Goal: Transaction & Acquisition: Purchase product/service

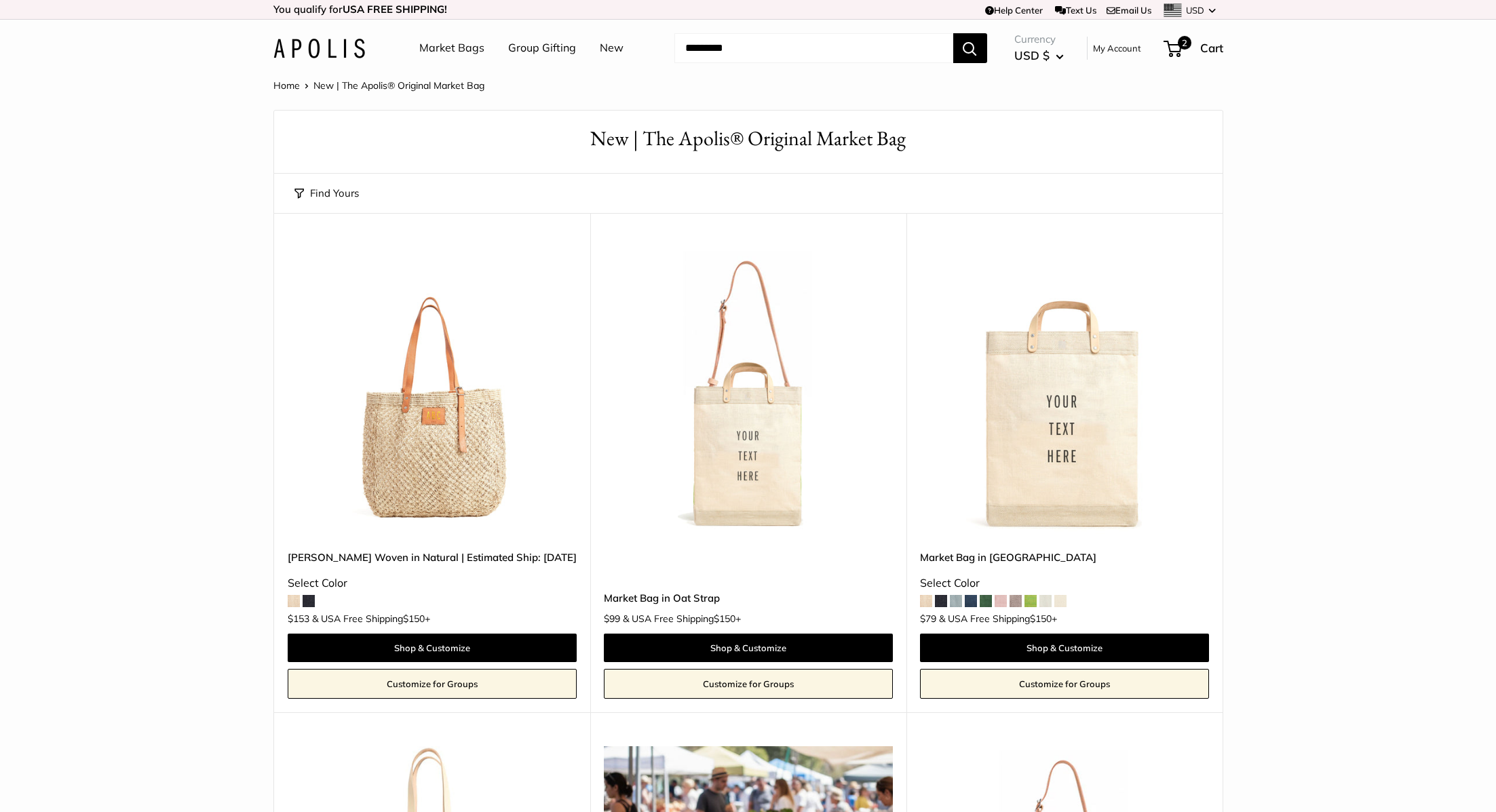
click at [456, 50] on link "Market Bags" at bounding box center [452, 48] width 65 height 21
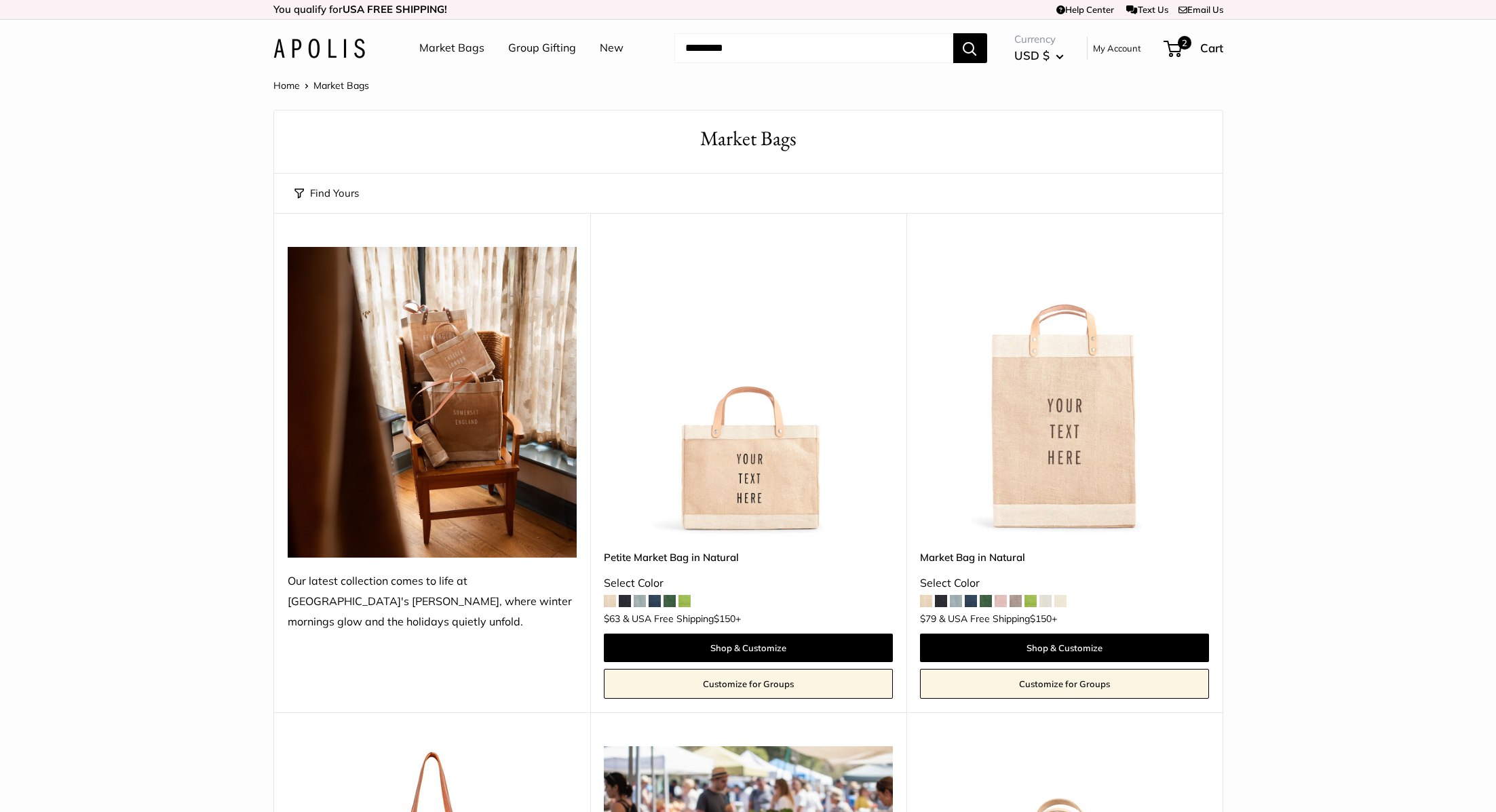
click at [0, 0] on img at bounding box center [0, 0] width 0 height 0
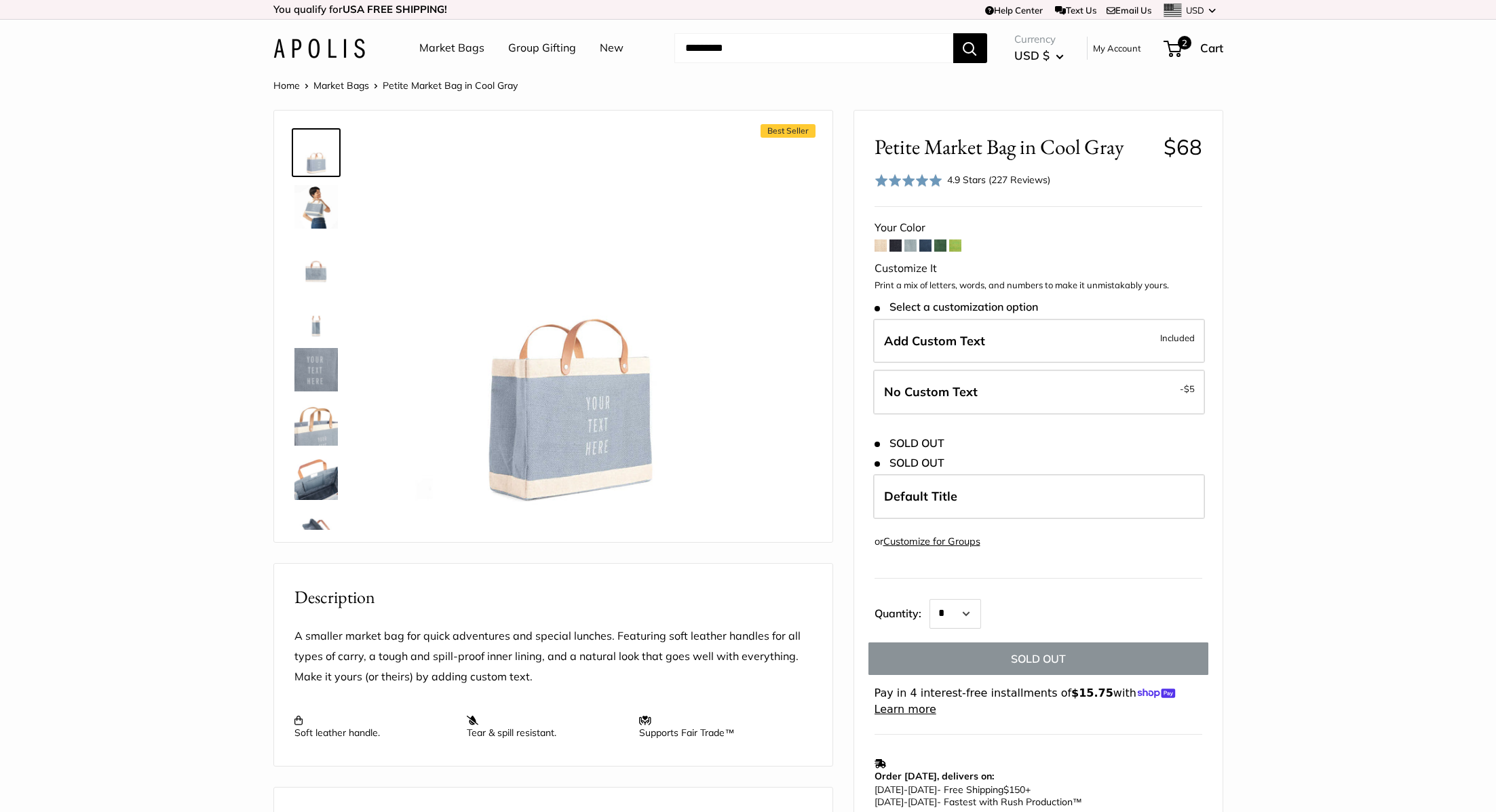
click at [924, 250] on span at bounding box center [925, 245] width 12 height 12
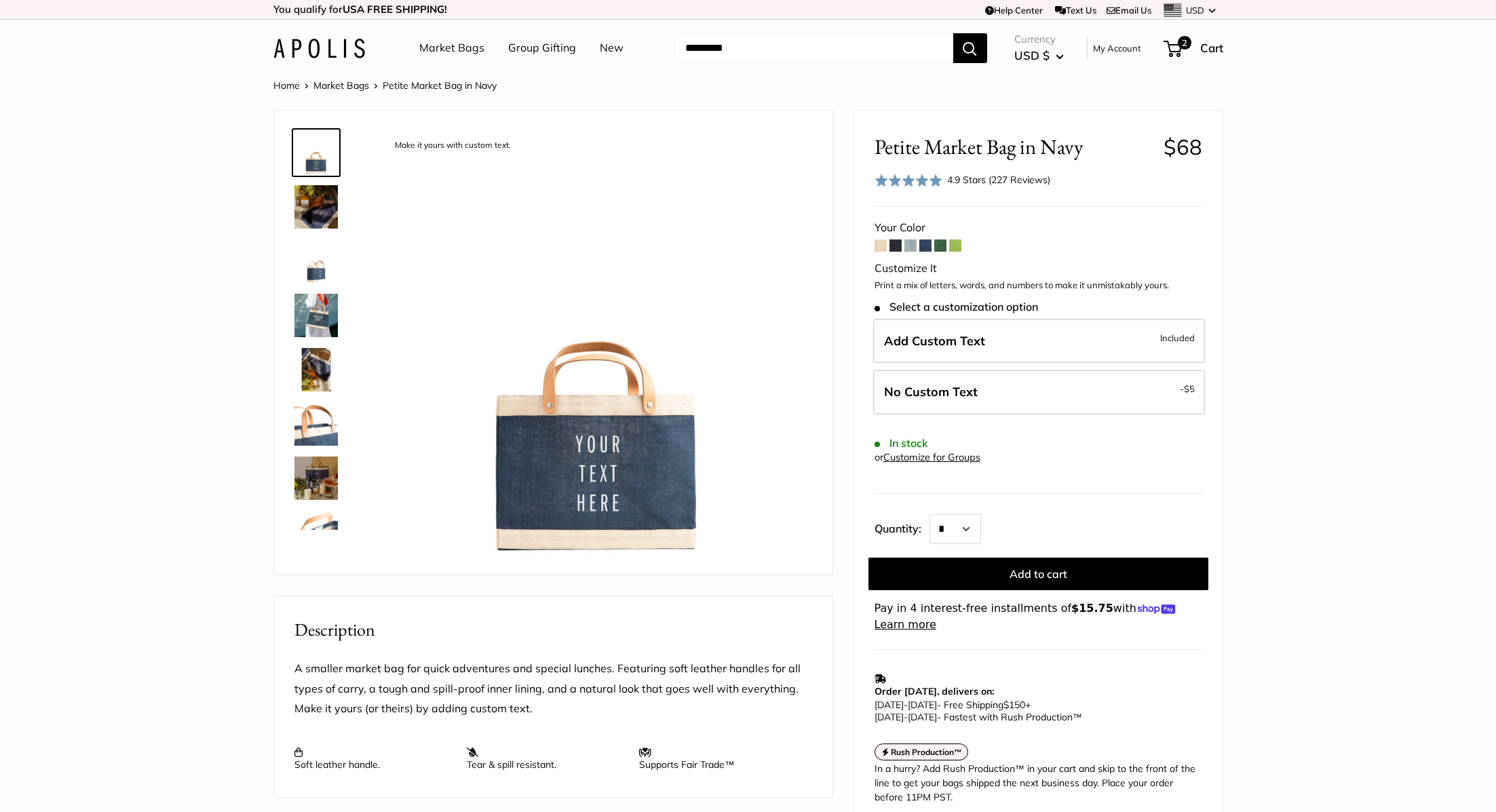
click at [908, 248] on span at bounding box center [910, 245] width 12 height 12
